Goal: Navigation & Orientation: Go to known website

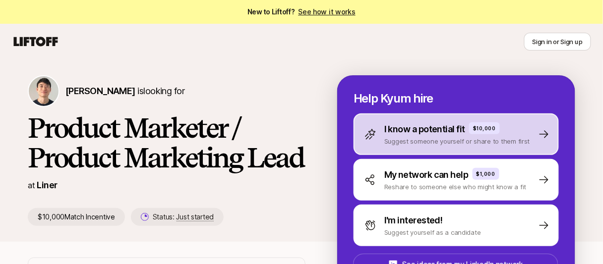
click at [409, 142] on p "Suggest someone yourself or share to them first" at bounding box center [457, 141] width 146 height 10
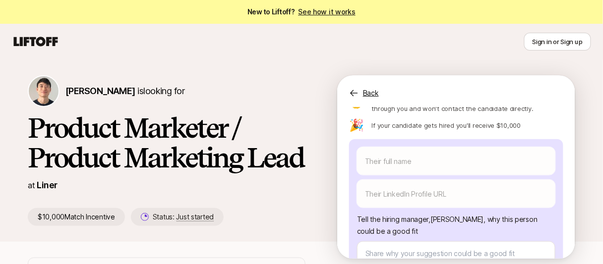
scroll to position [89, 0]
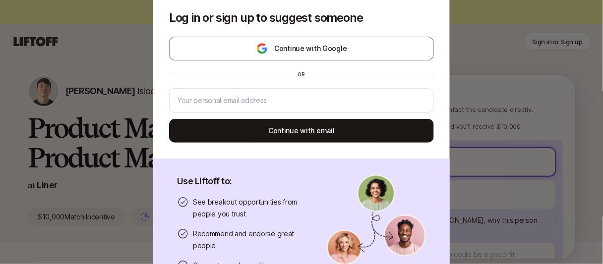
click at [411, 159] on body "New to Liftoff? See how it works Sign in or Sign up Sign in or Sign up [PERSON_…" at bounding box center [301, 132] width 603 height 264
click at [494, 117] on div "Log in or sign up to suggest someone Continue with Google or Continue with emai…" at bounding box center [301, 132] width 603 height 335
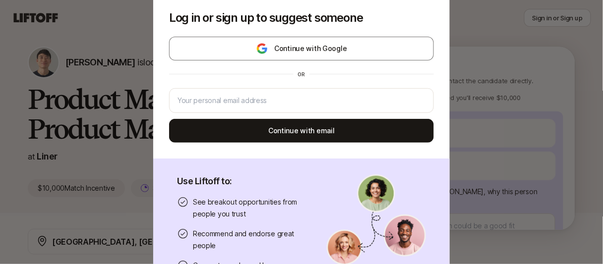
scroll to position [0, 0]
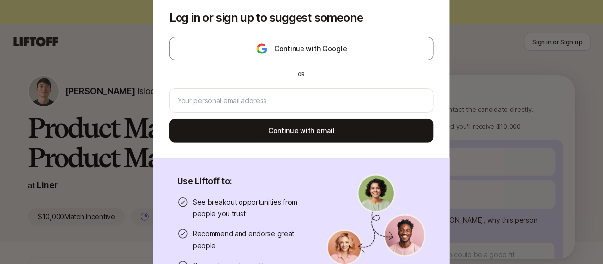
type textarea "x"
